Goal: Task Accomplishment & Management: Complete application form

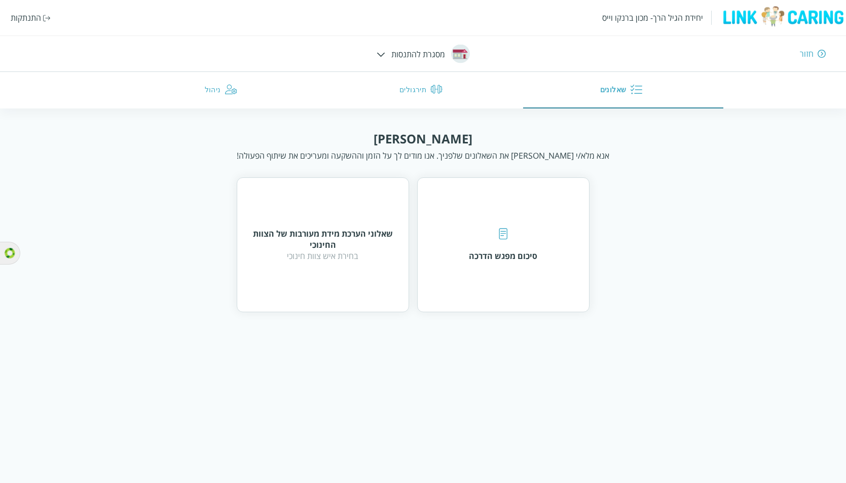
click at [26, 16] on div "התנתקות" at bounding box center [26, 17] width 30 height 11
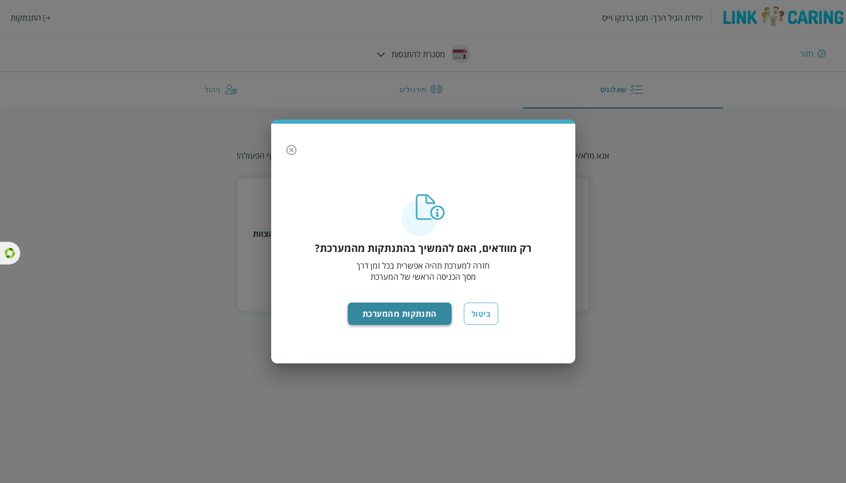
click at [408, 316] on button "התנתקות מהמערכת" at bounding box center [400, 314] width 104 height 22
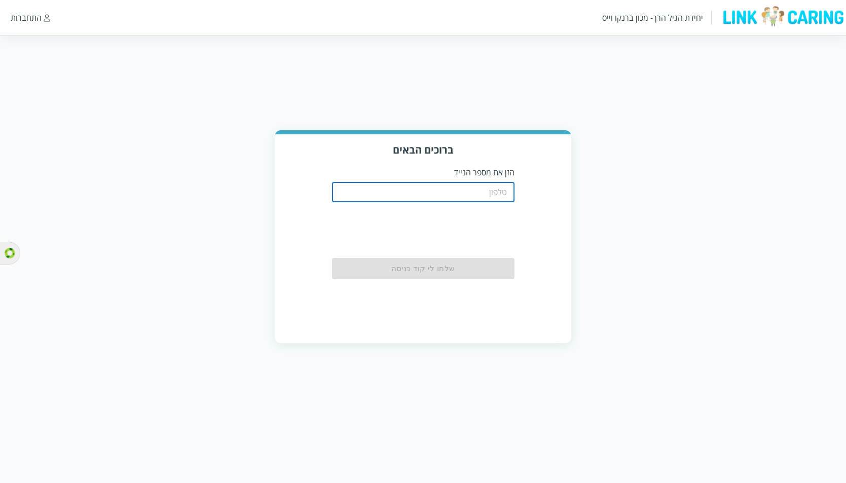
click at [488, 189] on input "tel" at bounding box center [423, 192] width 182 height 20
paste input "0544440000"
type input "0544440000"
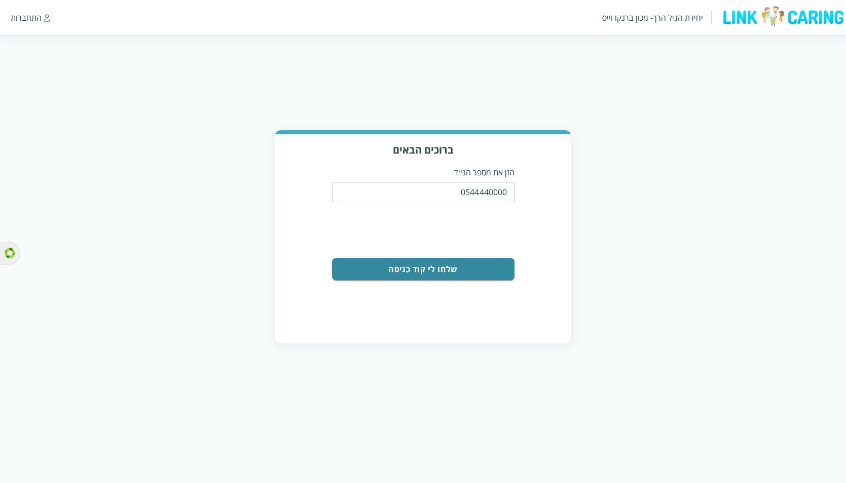
click at [464, 261] on button "שלחו לי קוד כניסה" at bounding box center [423, 269] width 182 height 22
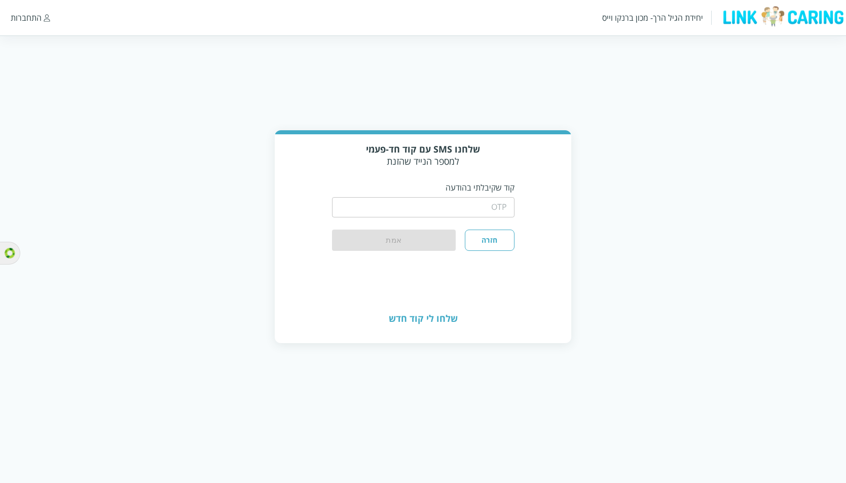
click at [490, 201] on input "string" at bounding box center [423, 207] width 182 height 20
type input "1234"
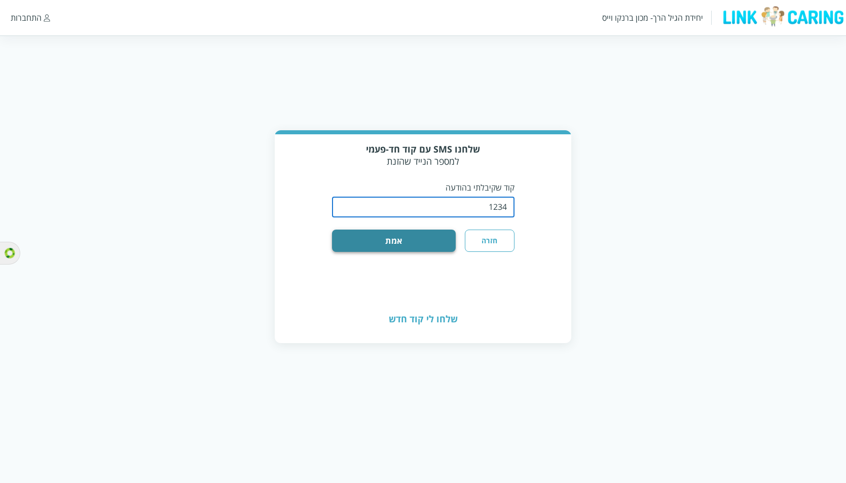
click at [433, 230] on button "אמת" at bounding box center [394, 241] width 124 height 22
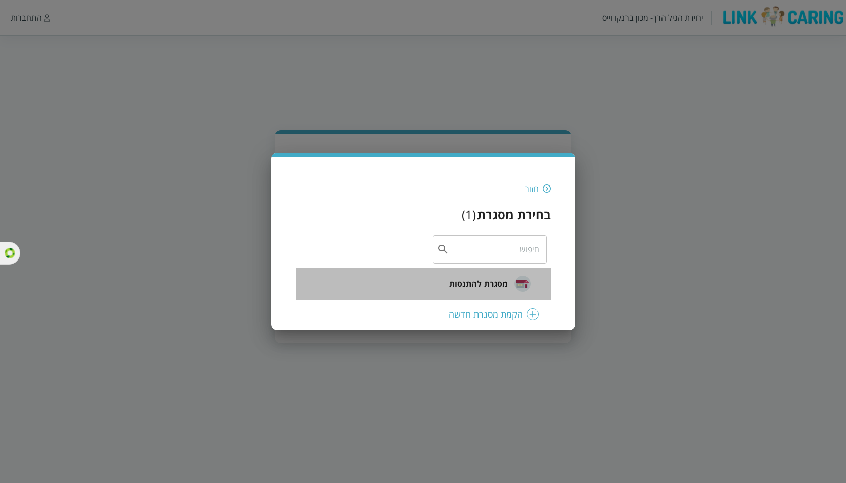
click at [504, 286] on span "מסגרת להתנסות" at bounding box center [478, 284] width 59 height 12
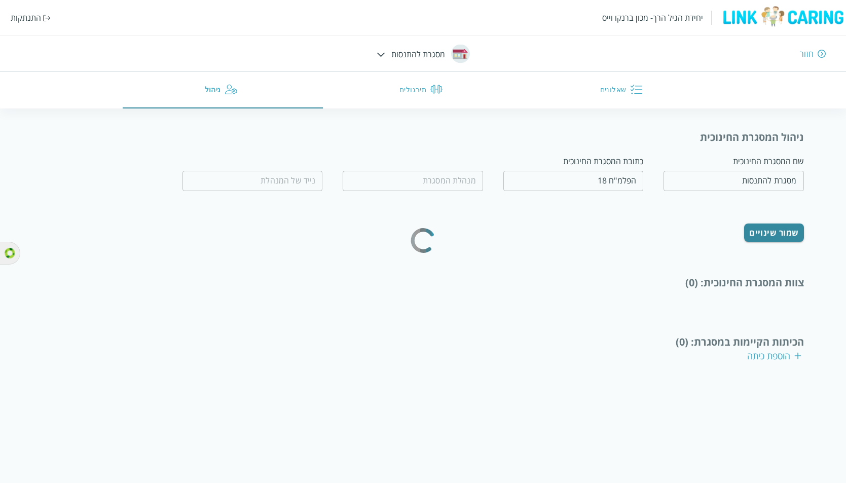
type input "מחיה נפשות"
type input "0532654456"
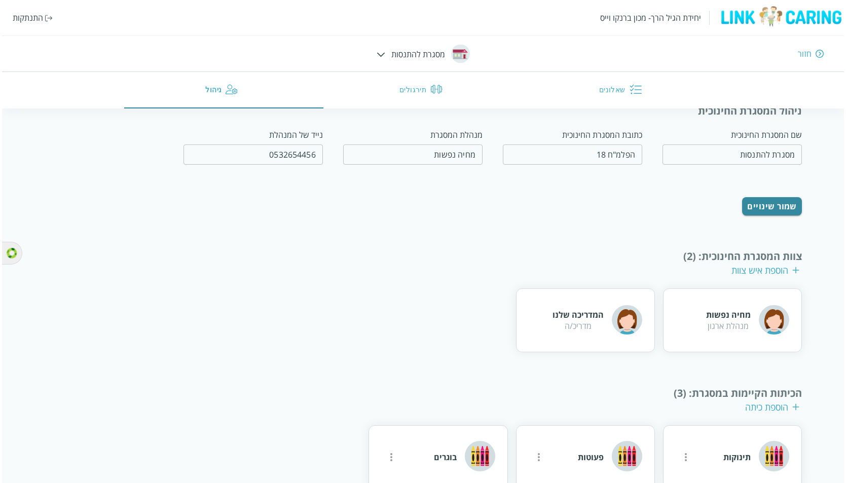
scroll to position [40, 0]
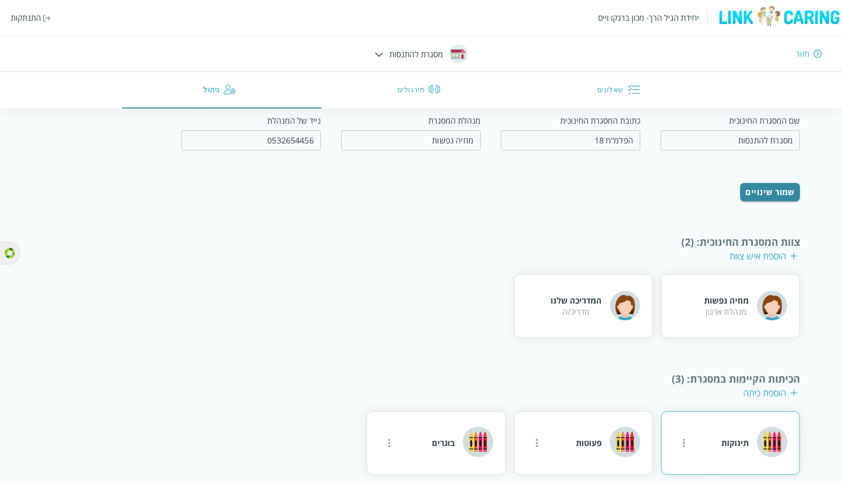
click at [689, 437] on icon "more" at bounding box center [684, 443] width 12 height 12
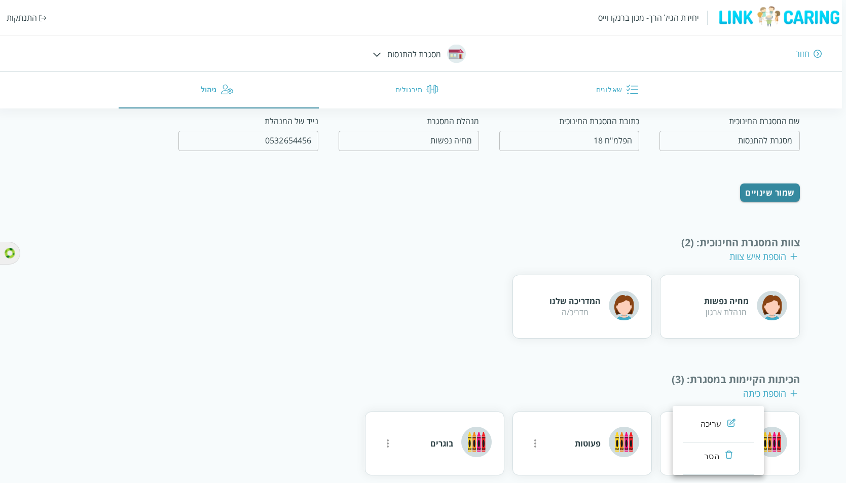
click at [714, 421] on div "עריכה" at bounding box center [711, 424] width 21 height 12
type input "תינוקות"
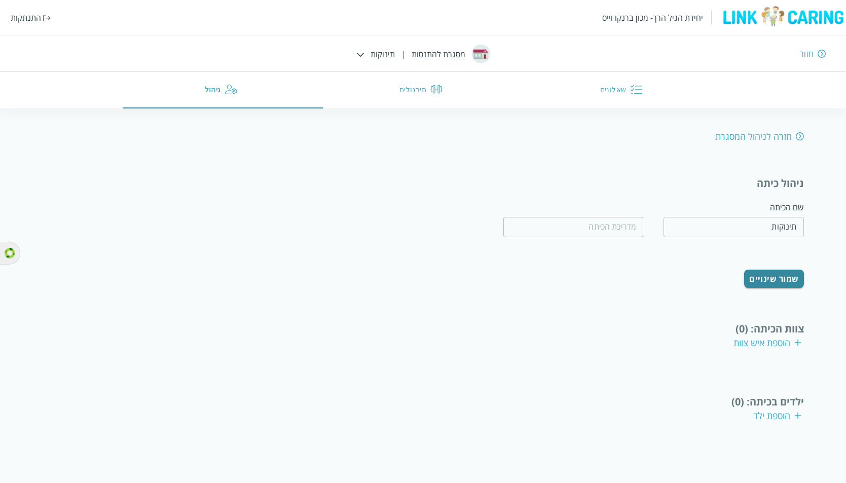
click at [775, 337] on div "הוספת איש צוות" at bounding box center [767, 343] width 68 height 12
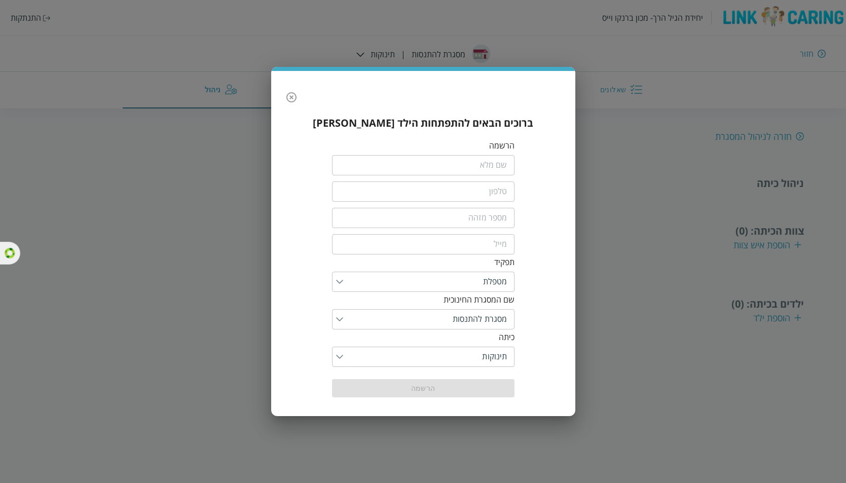
click at [508, 168] on input "fullName" at bounding box center [423, 165] width 182 height 20
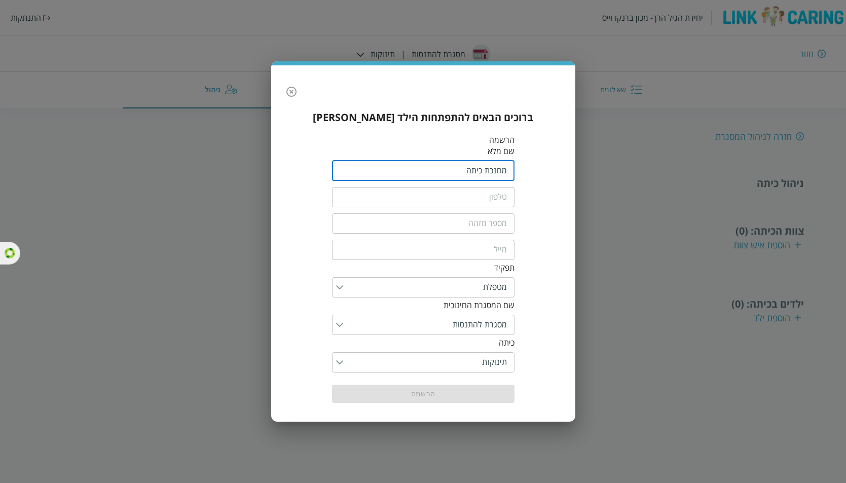
type input "מחנכת כיתה"
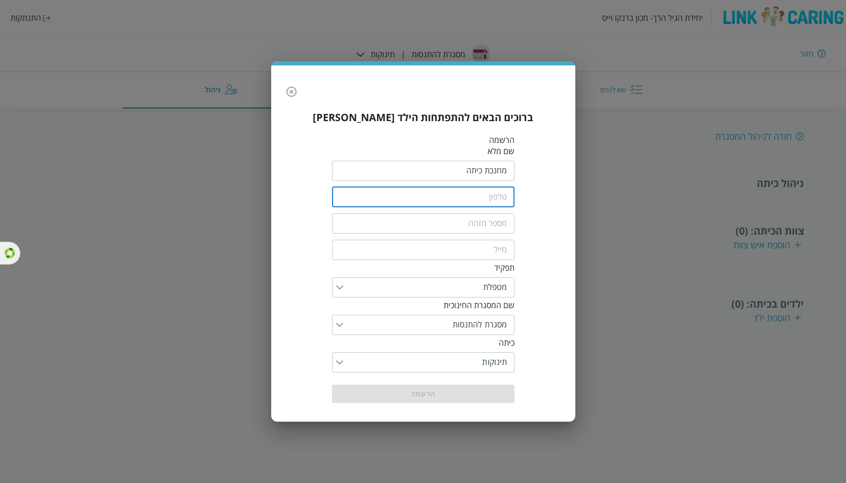
click at [505, 198] on input "tel" at bounding box center [423, 197] width 182 height 20
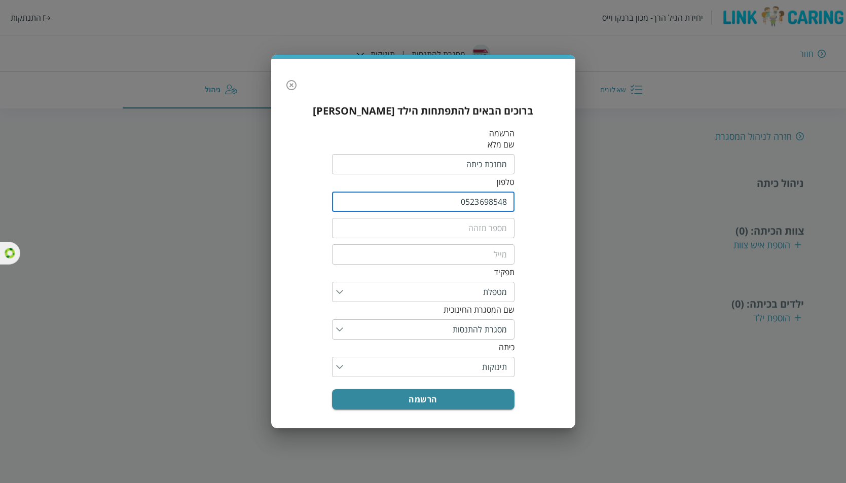
type input "0523698548"
click at [491, 226] on input "text" at bounding box center [423, 228] width 182 height 20
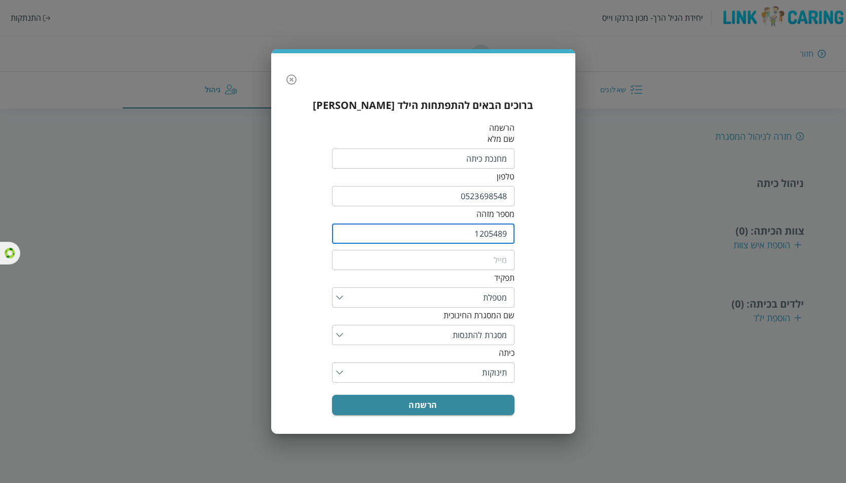
type input "1205489"
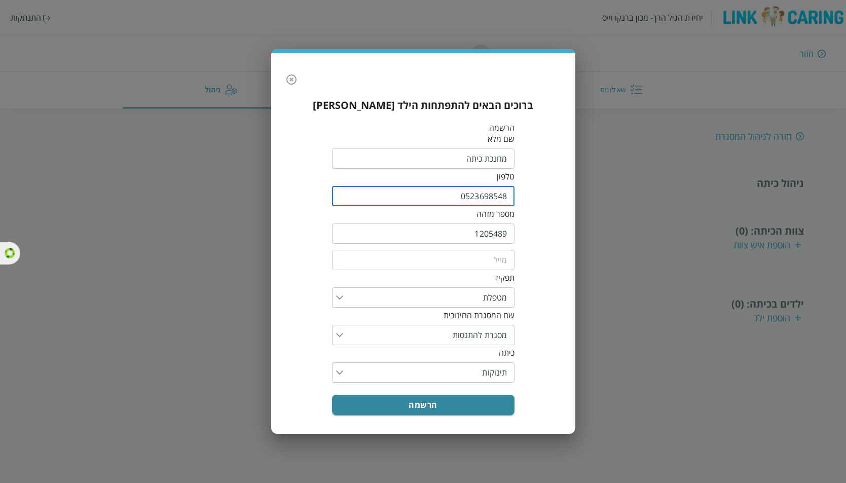
click at [484, 199] on input "0523698548" at bounding box center [423, 196] width 182 height 20
click at [486, 260] on input "email" at bounding box center [423, 260] width 182 height 20
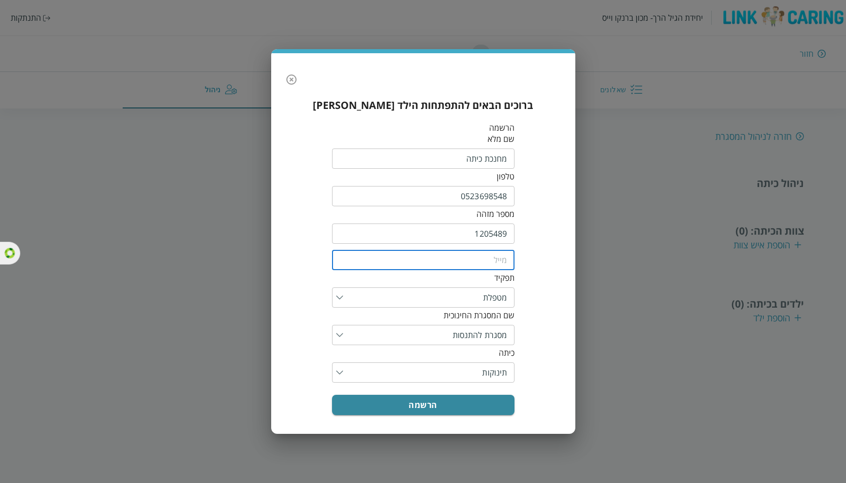
paste input "0523698548"
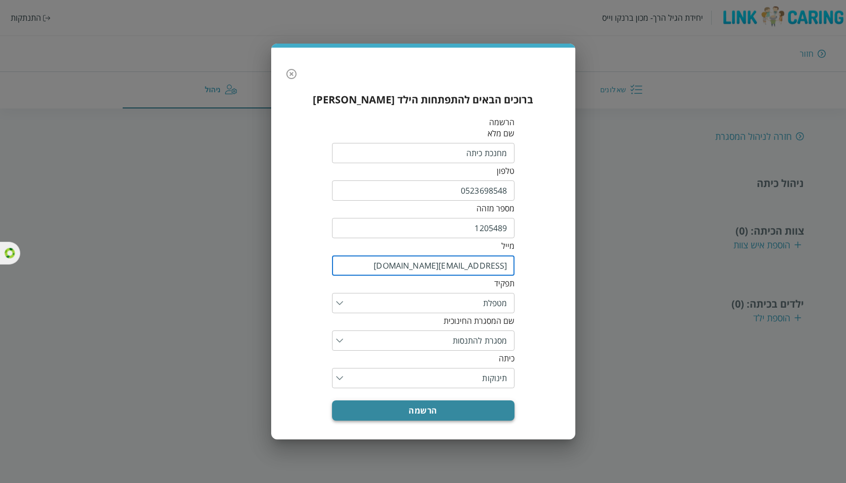
type input "[EMAIL_ADDRESS][DOMAIN_NAME]"
click at [410, 401] on button "הרשמה" at bounding box center [423, 410] width 182 height 20
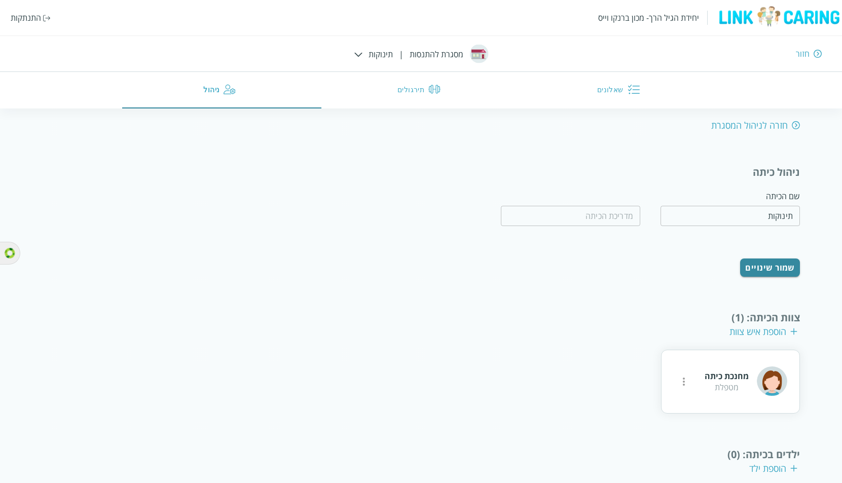
scroll to position [21, 0]
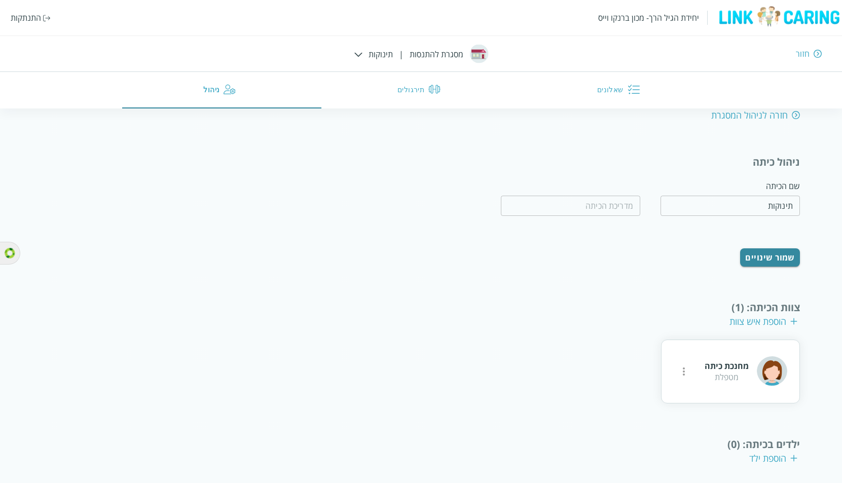
click at [768, 452] on div "הוספת ילד" at bounding box center [773, 458] width 48 height 12
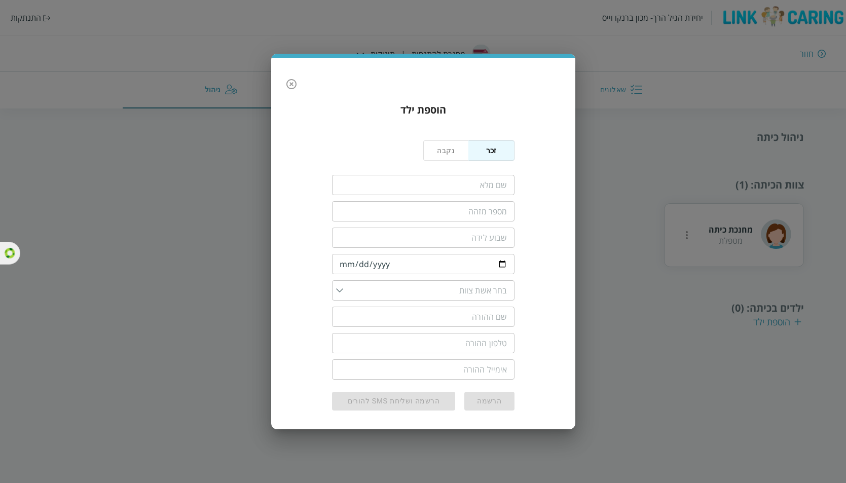
click at [508, 186] on input "fullName" at bounding box center [423, 185] width 182 height 20
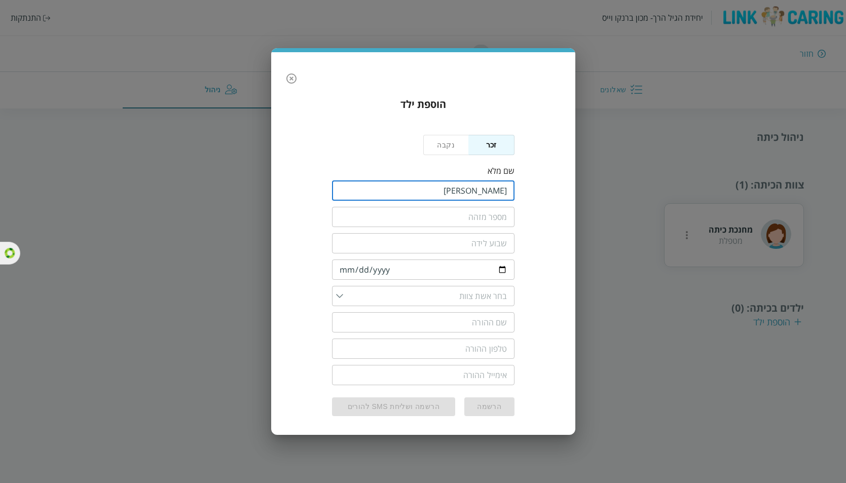
type input "חנוך החמוד"
click at [494, 216] on input "text" at bounding box center [423, 217] width 182 height 20
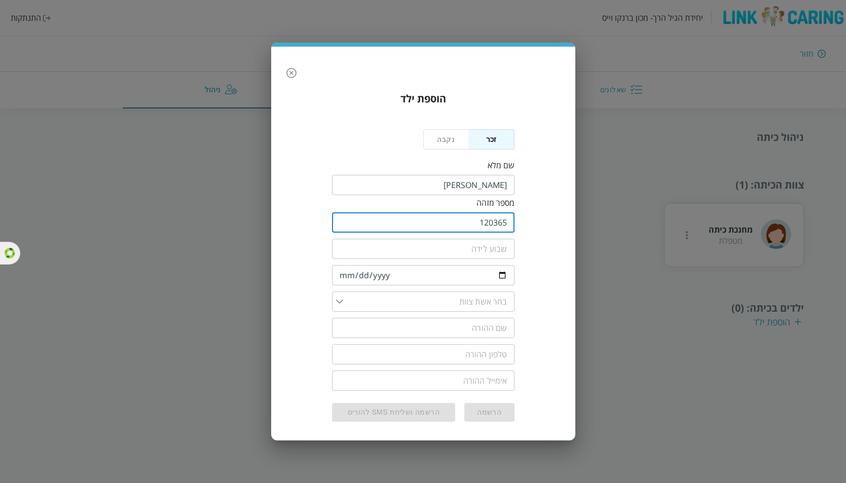
type input "120365"
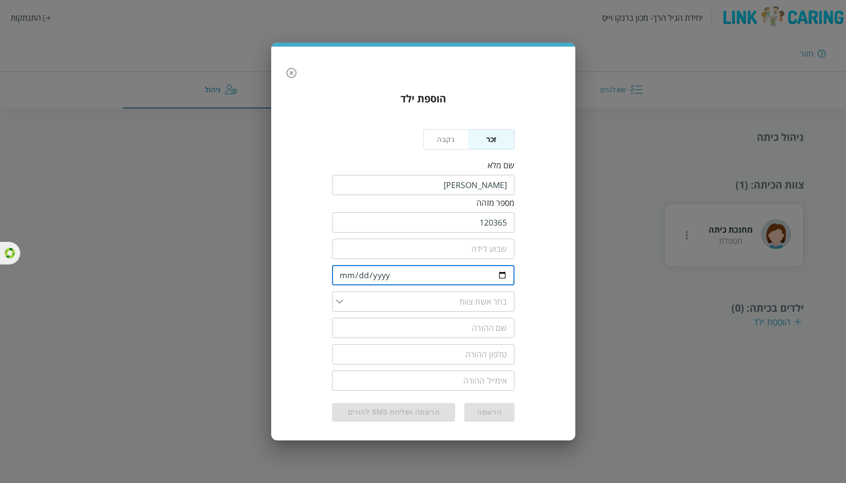
click at [345, 271] on input "date" at bounding box center [423, 275] width 182 height 20
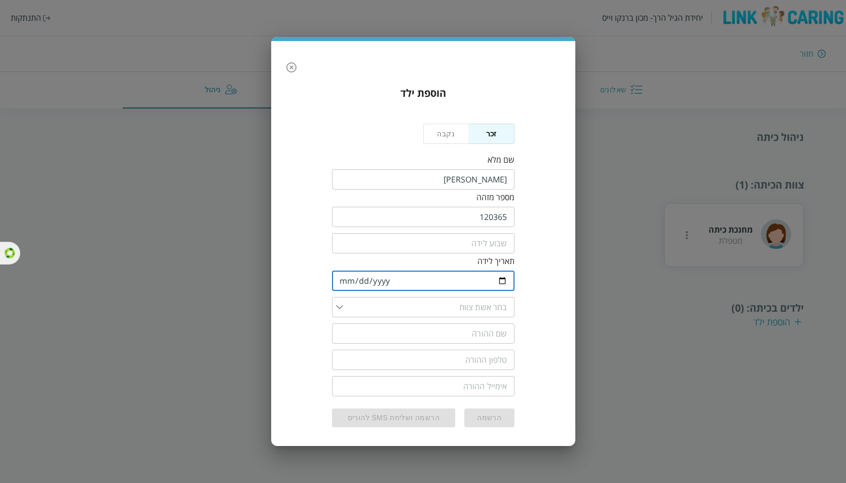
type input "2023-01-04"
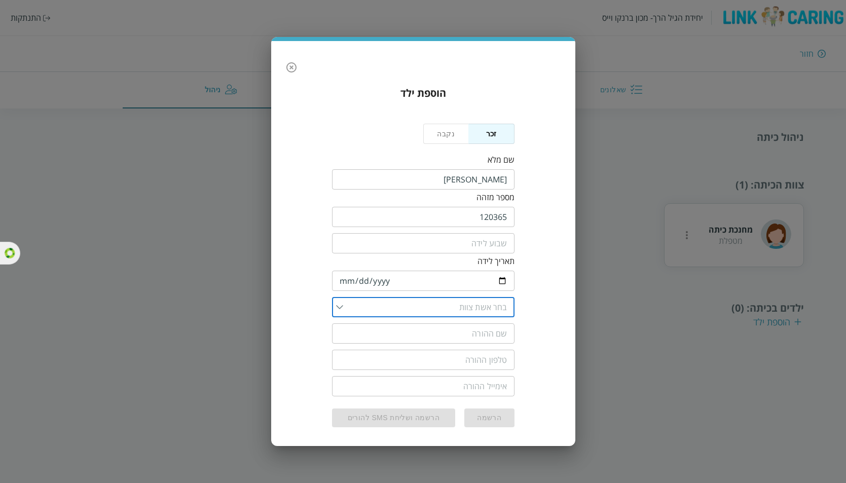
click at [345, 301] on input "list" at bounding box center [425, 307] width 164 height 20
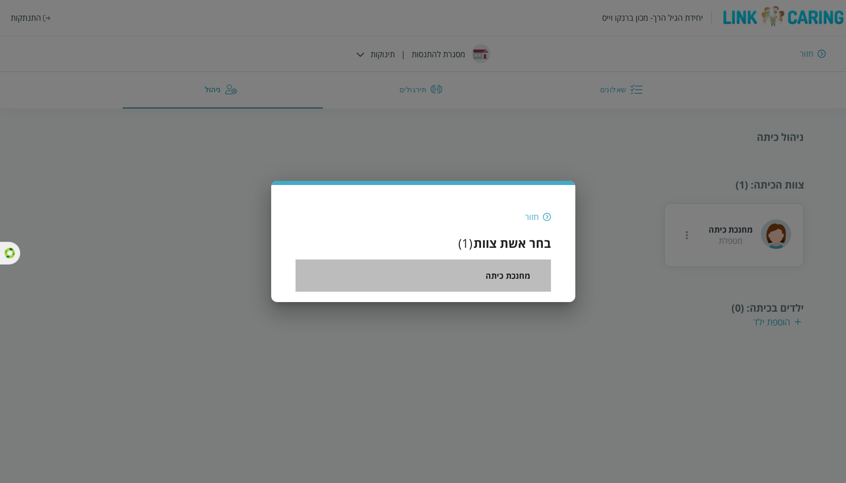
click at [498, 274] on span "מחנכת כיתה" at bounding box center [508, 276] width 45 height 12
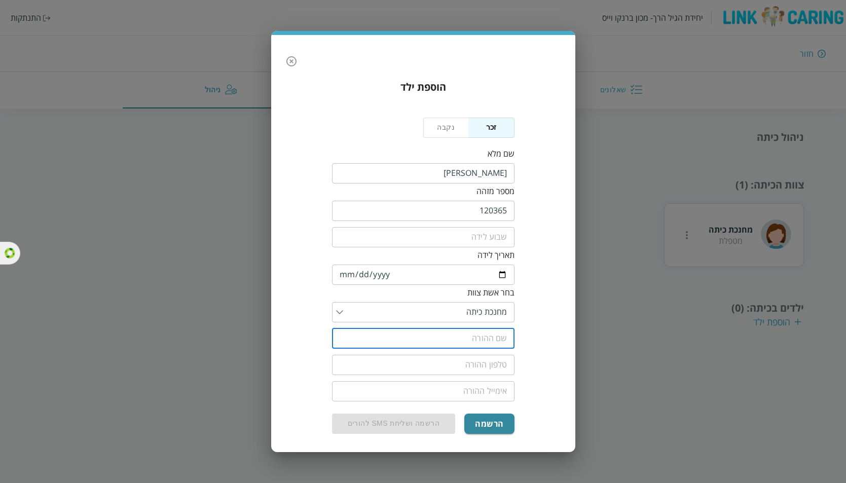
click at [478, 336] on input "text" at bounding box center [423, 338] width 182 height 20
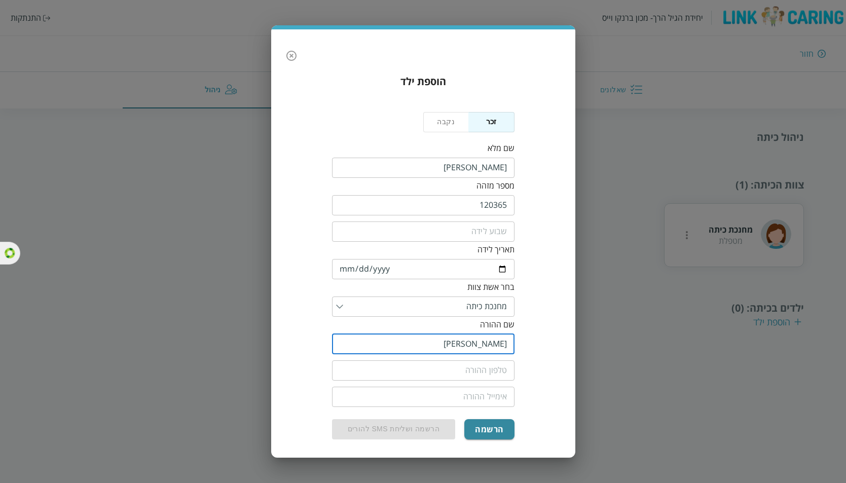
type input "רבקה"
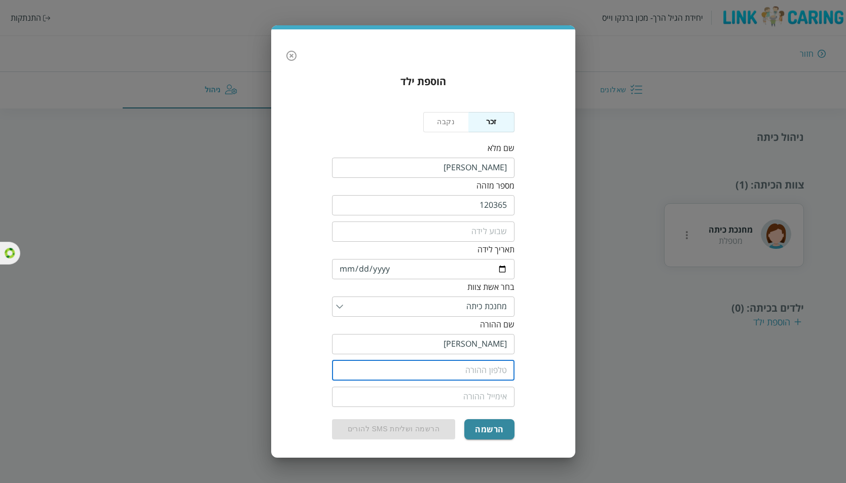
click at [492, 365] on input "tel" at bounding box center [423, 370] width 182 height 20
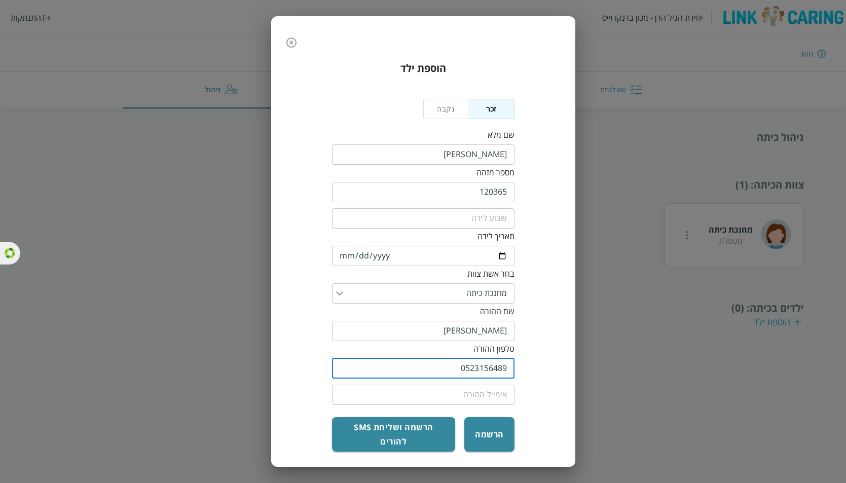
click at [482, 366] on input "0523156489" at bounding box center [423, 368] width 182 height 20
type input "0523156489"
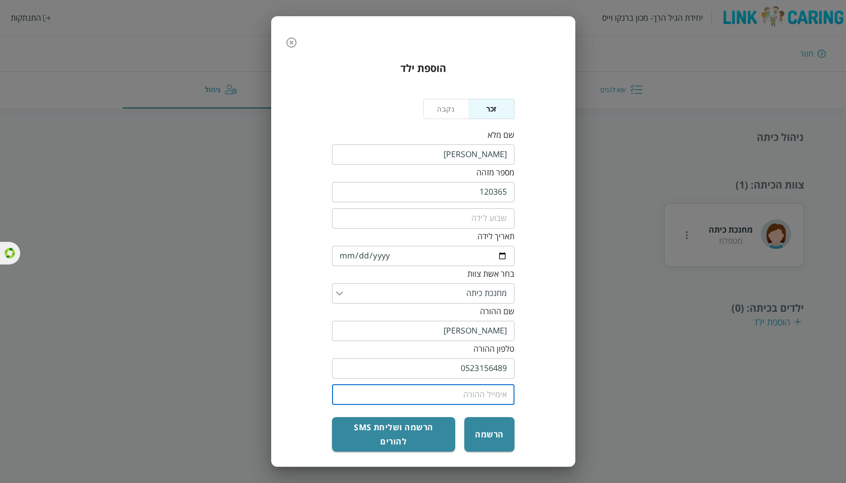
click at [489, 400] on input "email" at bounding box center [423, 395] width 182 height 20
paste input "0523156489"
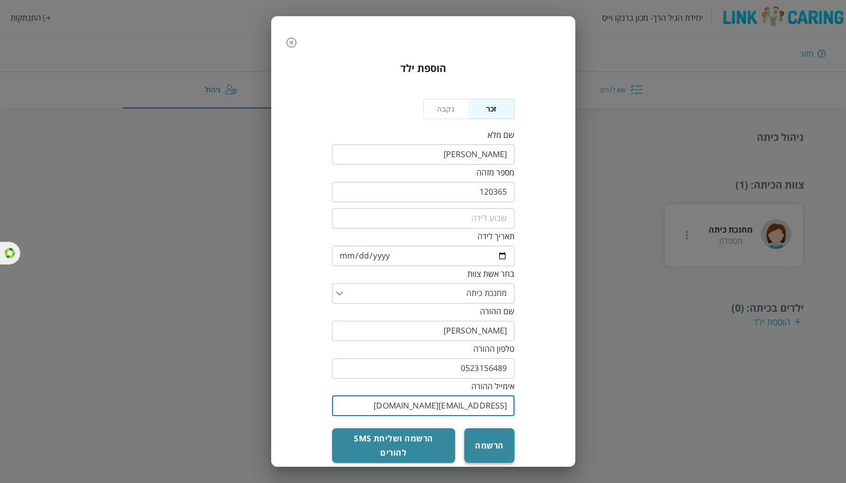
type input "0523156489@yopmail.com"
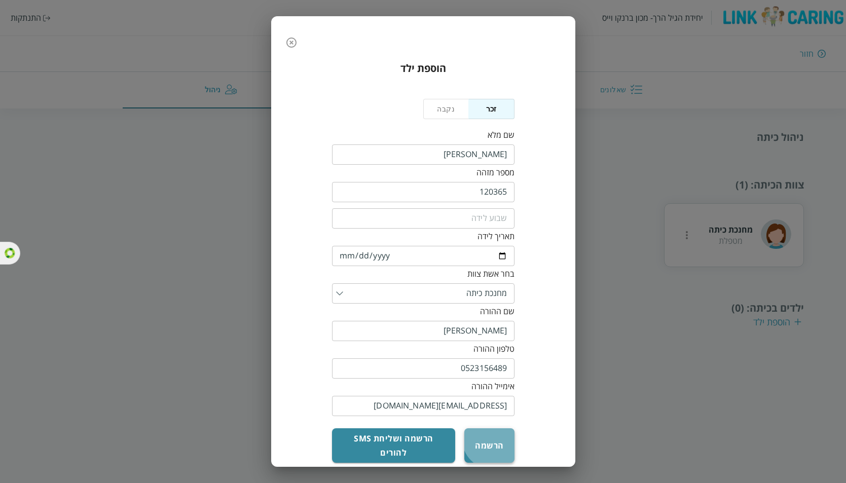
click at [494, 431] on button "הרשמה" at bounding box center [489, 445] width 50 height 34
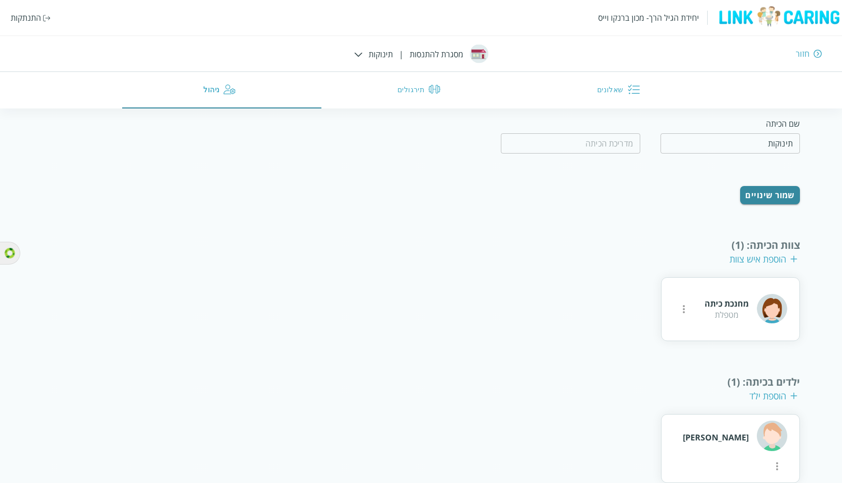
scroll to position [85, 0]
drag, startPoint x: 759, startPoint y: 228, endPoint x: 732, endPoint y: 230, distance: 27.4
click at [732, 230] on div "חזרה לניהול המסגרת ניהול כיתה שם הכיתה תינוקות ​ ​ שמור שינויים צוות הכיתה : (1…" at bounding box center [421, 263] width 758 height 436
click at [825, 258] on div "חזרה לניהול המסגרת ניהול כיתה שם הכיתה תינוקות ​ ​ שמור שינויים צוות הכיתה : (1…" at bounding box center [421, 263] width 842 height 436
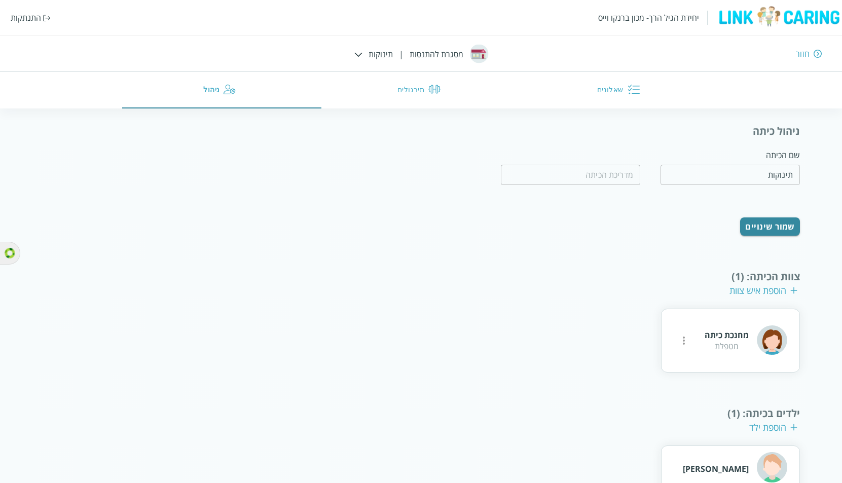
scroll to position [34, 0]
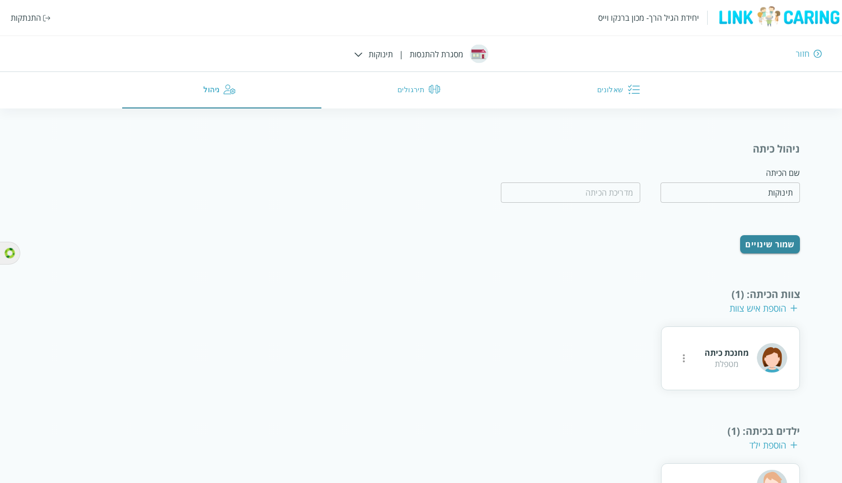
drag, startPoint x: 821, startPoint y: 266, endPoint x: 825, endPoint y: 290, distance: 24.7
click at [825, 288] on div "חזרה לניהול המסגרת ניהול כיתה שם הכיתה תינוקות ​ ​ שמור שינויים צוות הכיתה : (1…" at bounding box center [421, 314] width 842 height 436
drag, startPoint x: 611, startPoint y: 64, endPoint x: 612, endPoint y: 80, distance: 15.7
click at [611, 69] on div "יחידת הגיל הרך- מכון ברנקו וייס התנתקות חזור מסגרת להתנסות | תינוקות שאלונים תי…" at bounding box center [421, 54] width 842 height 108
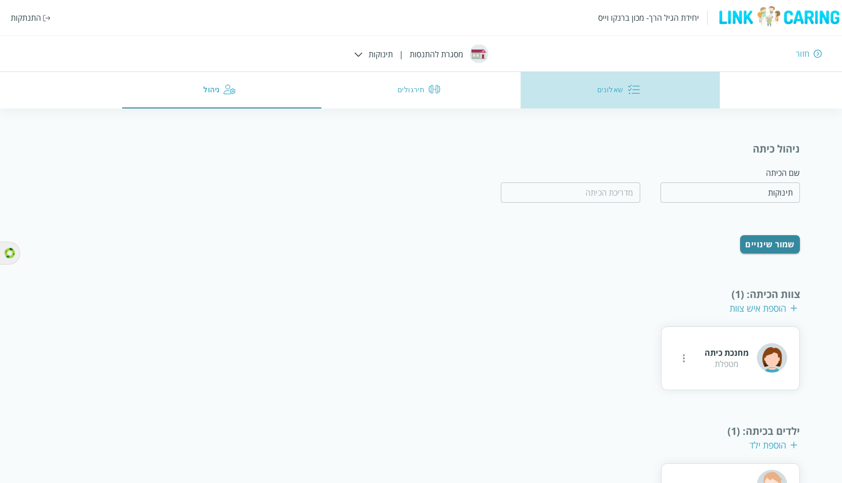
click at [612, 84] on button "שאלונים" at bounding box center [620, 90] width 199 height 36
